Goal: Transaction & Acquisition: Obtain resource

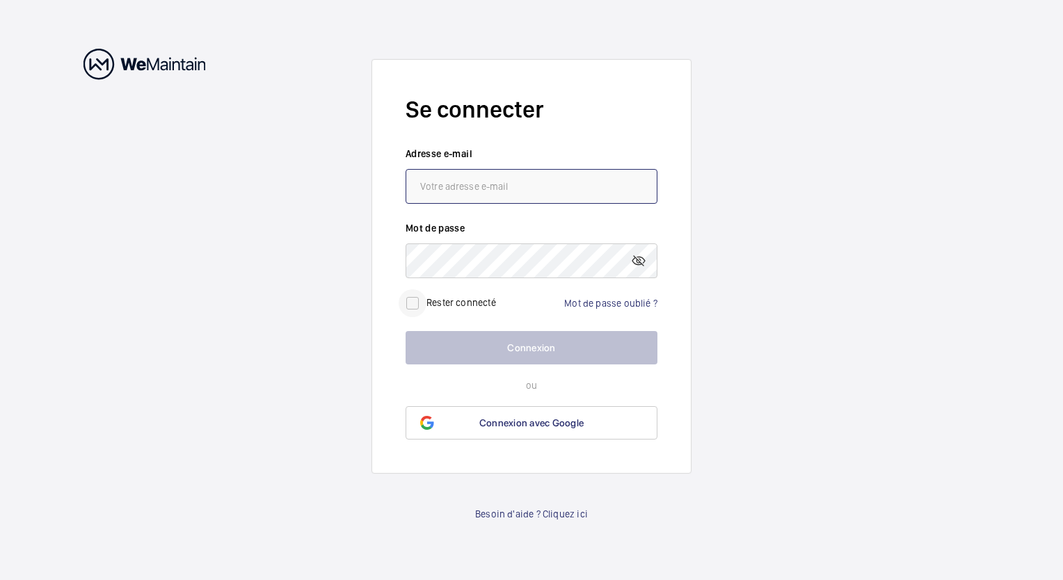
type input "[PERSON_NAME][EMAIL_ADDRESS][DOMAIN_NAME]"
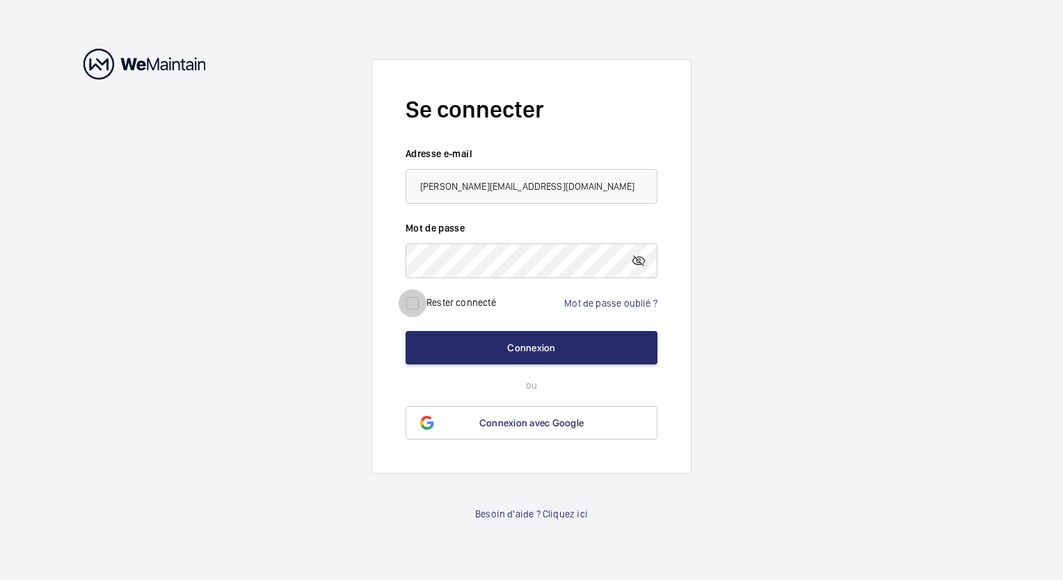
click at [417, 311] on input "checkbox" at bounding box center [413, 303] width 28 height 28
checkbox input "true"
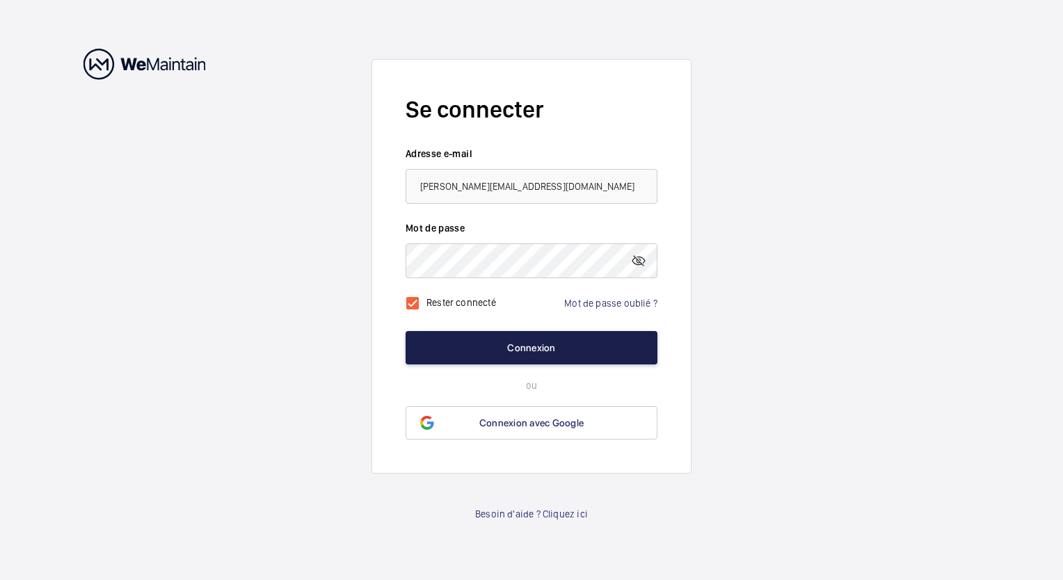
click at [484, 342] on button "Connexion" at bounding box center [532, 347] width 252 height 33
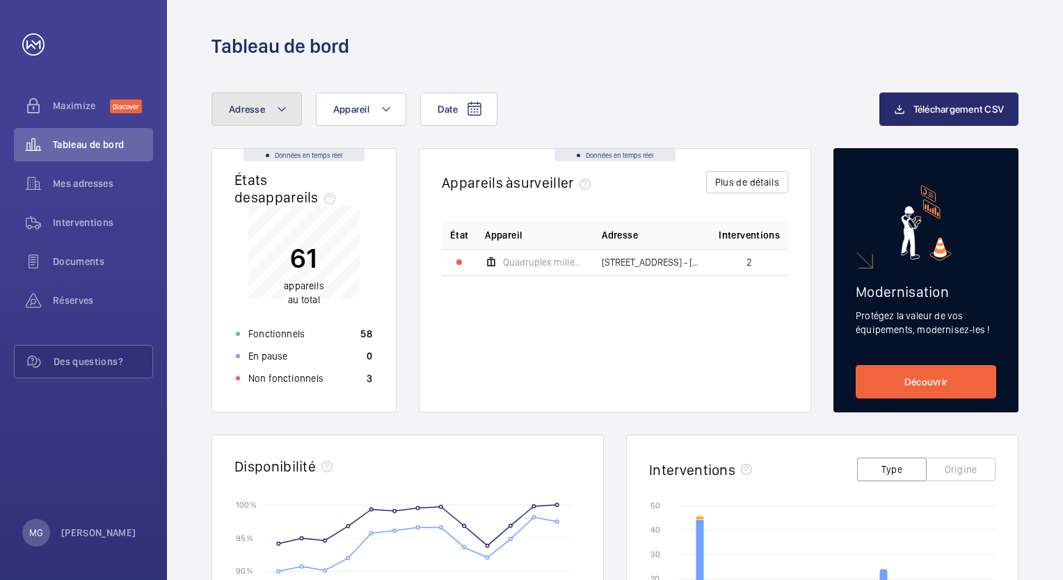
click at [285, 116] on mat-icon at bounding box center [281, 109] width 11 height 17
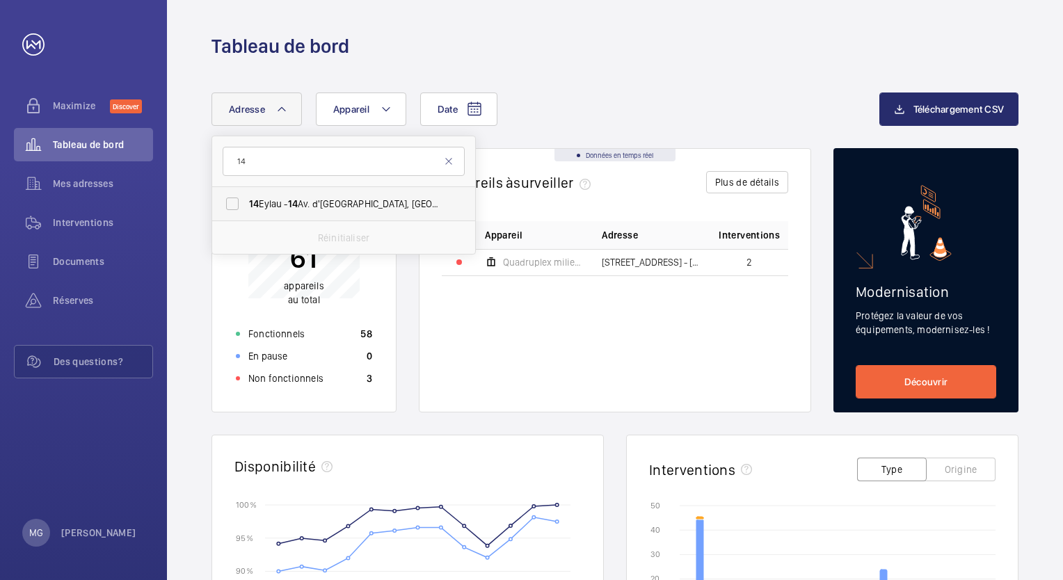
type input "14"
click at [298, 198] on span "14" at bounding box center [293, 203] width 10 height 11
click at [246, 197] on input "14 Eylau - 14 Av. d'Eylau, PARIS 75116" at bounding box center [233, 204] width 28 height 28
checkbox input "true"
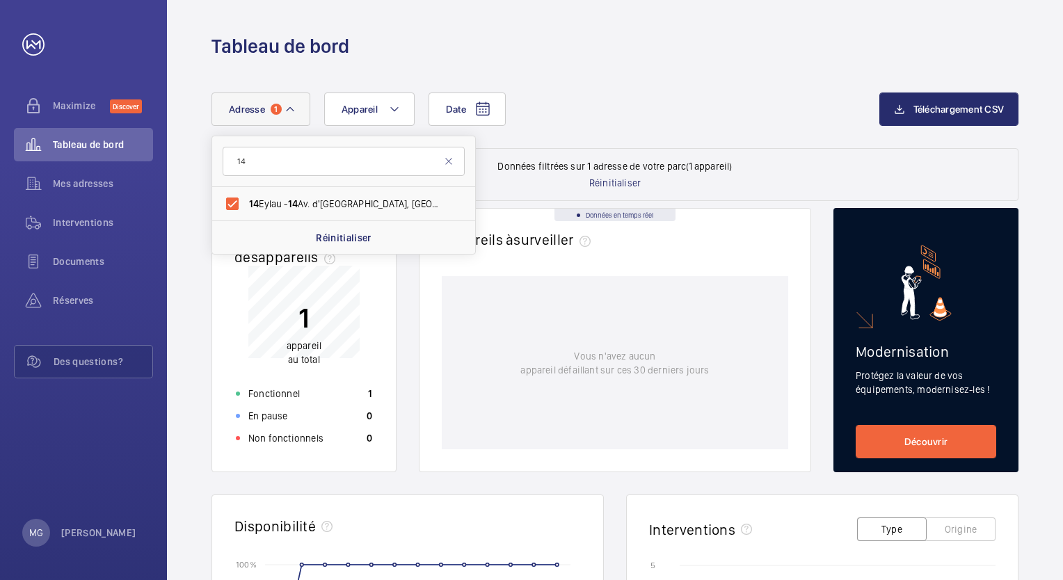
click at [609, 110] on div "Date Adresse 1 14 14 Eylau - 14 Av. d'Eylau, PARIS 75116 Réinitialiser Appareil" at bounding box center [546, 109] width 668 height 33
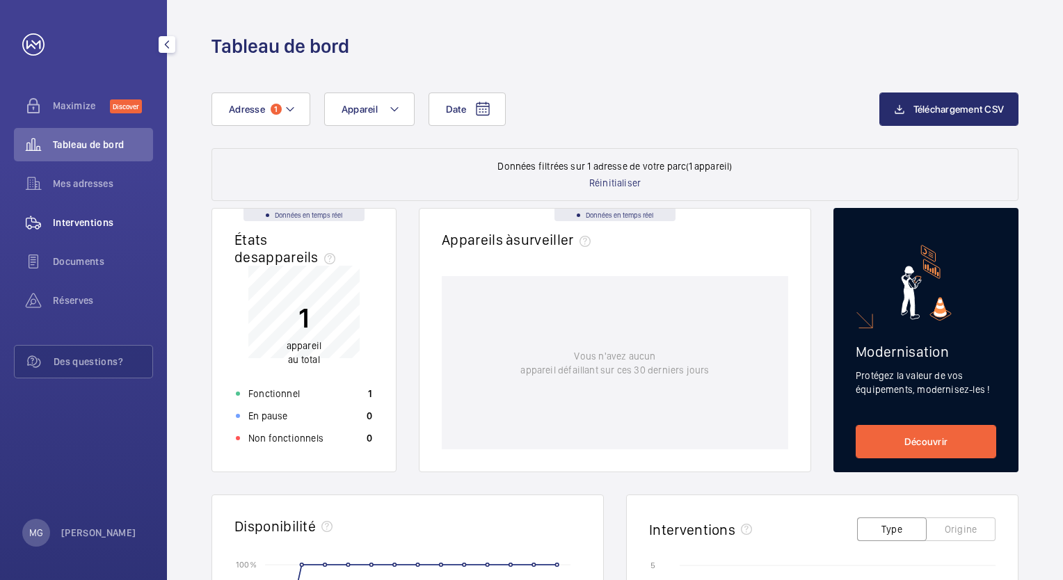
click at [72, 220] on span "Interventions" at bounding box center [103, 223] width 100 height 14
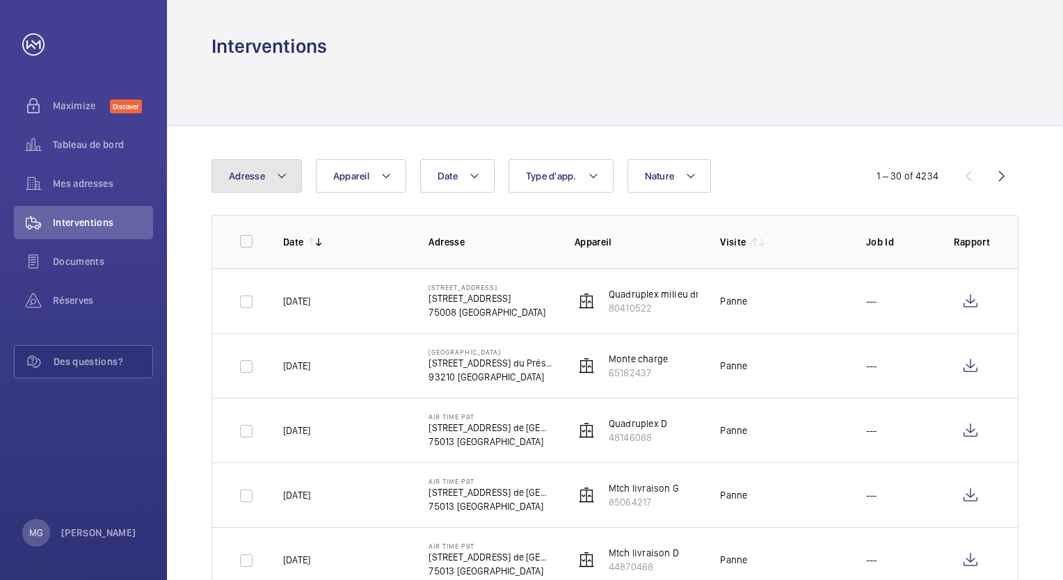
click at [281, 178] on mat-icon at bounding box center [281, 176] width 11 height 17
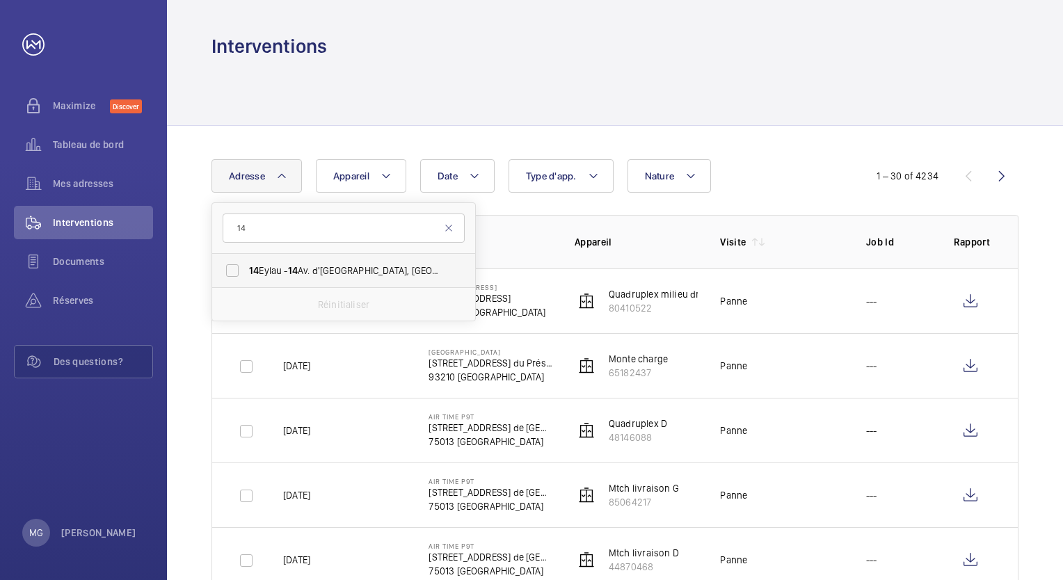
type input "14"
click at [260, 260] on label "14 Eylau - 14 Av. d'Eylau, PARIS 75116" at bounding box center [333, 270] width 242 height 33
click at [246, 260] on input "14 Eylau - 14 Av. d'Eylau, PARIS 75116" at bounding box center [233, 271] width 28 height 28
checkbox input "true"
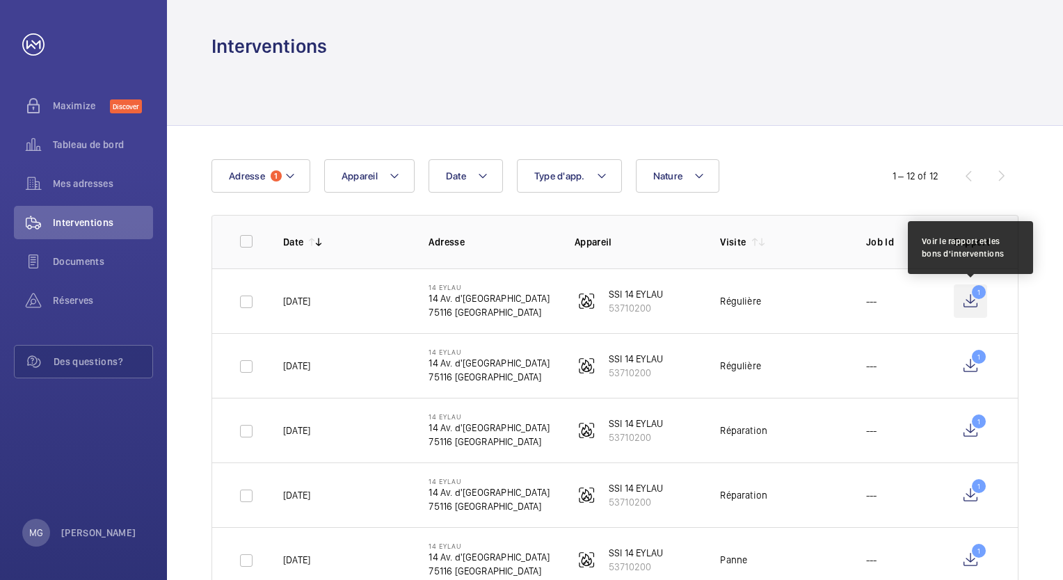
click at [969, 291] on wm-front-icon-button "1" at bounding box center [970, 301] width 33 height 33
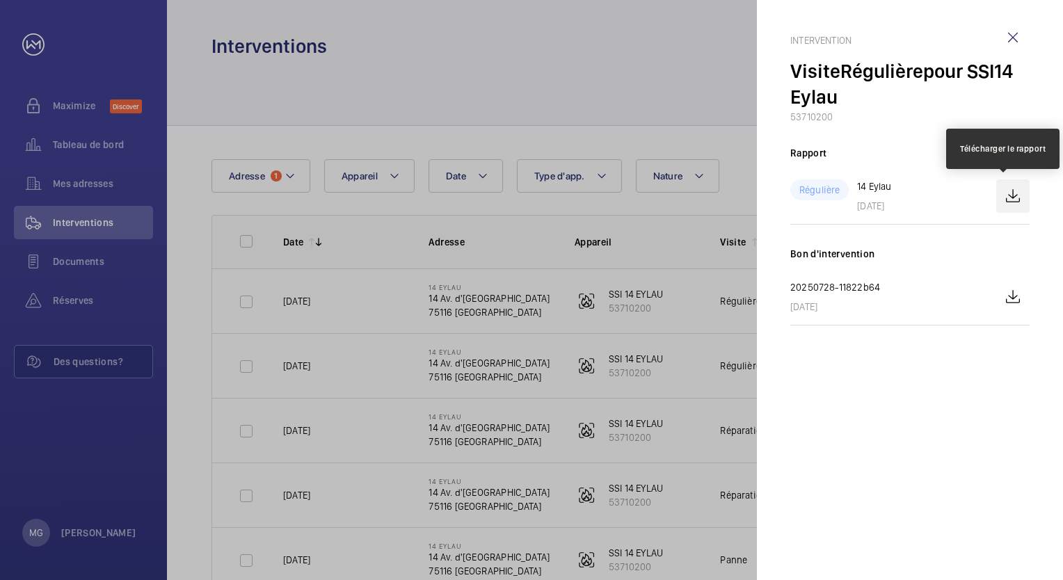
click at [1007, 205] on wm-front-icon-button at bounding box center [1012, 196] width 33 height 33
